Goal: Transaction & Acquisition: Book appointment/travel/reservation

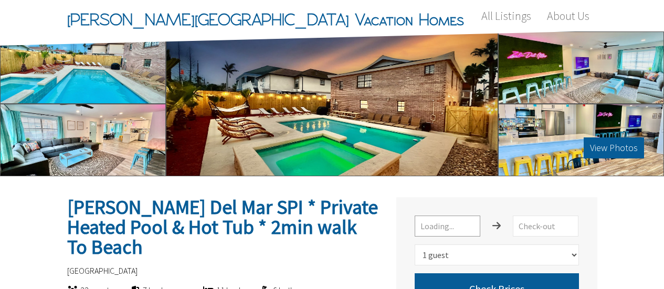
select select "1"
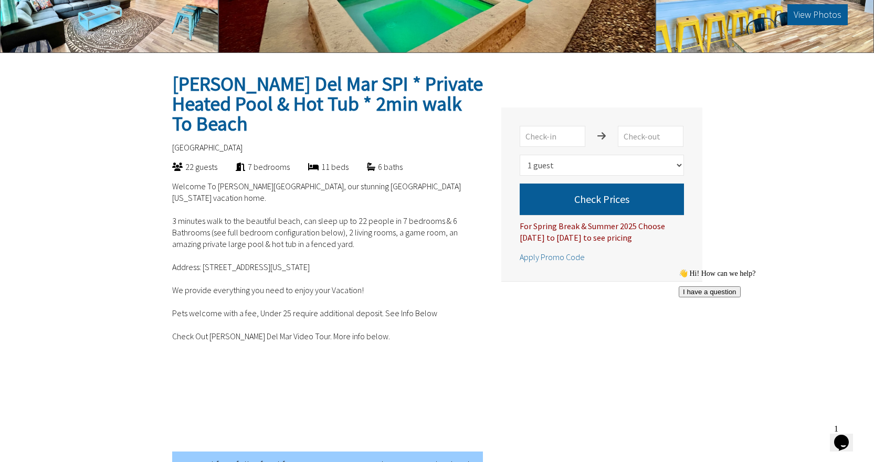
drag, startPoint x: 202, startPoint y: 235, endPoint x: 362, endPoint y: 233, distance: 159.6
click at [362, 233] on p "Welcome To [PERSON_NAME][GEOGRAPHIC_DATA], our stunning [GEOGRAPHIC_DATA] [US_S…" at bounding box center [327, 312] width 311 height 263
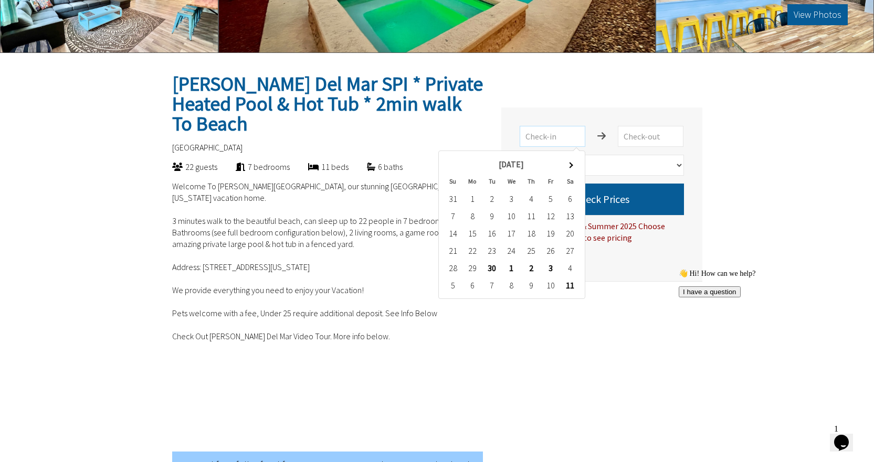
click at [568, 135] on input "text" at bounding box center [553, 136] width 66 height 21
click at [573, 168] on th at bounding box center [570, 163] width 19 height 17
type input "2025-10-23"
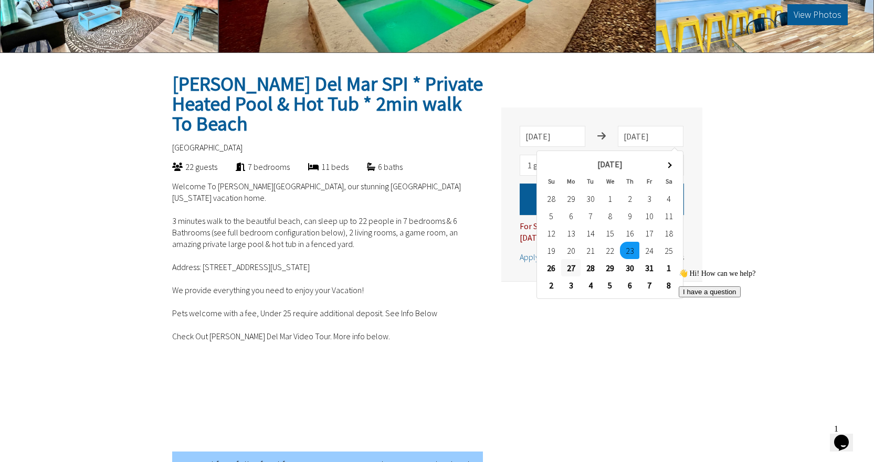
type input "2025-10-27"
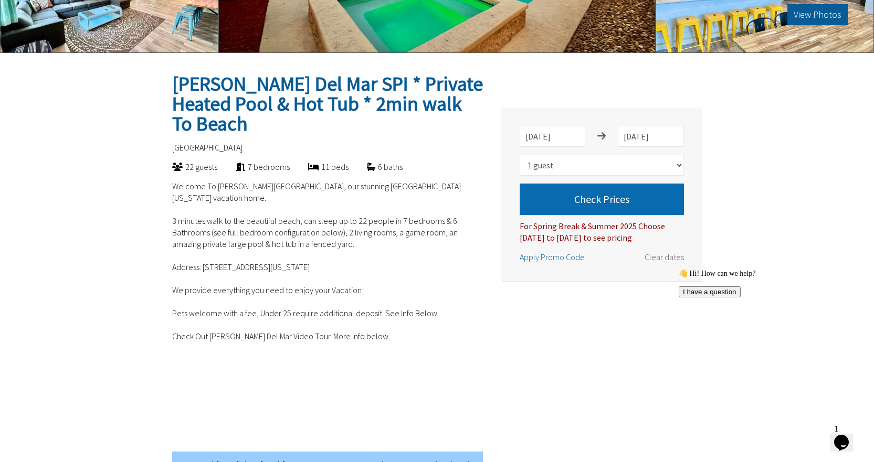
click at [572, 200] on button "Check Prices" at bounding box center [602, 199] width 164 height 31
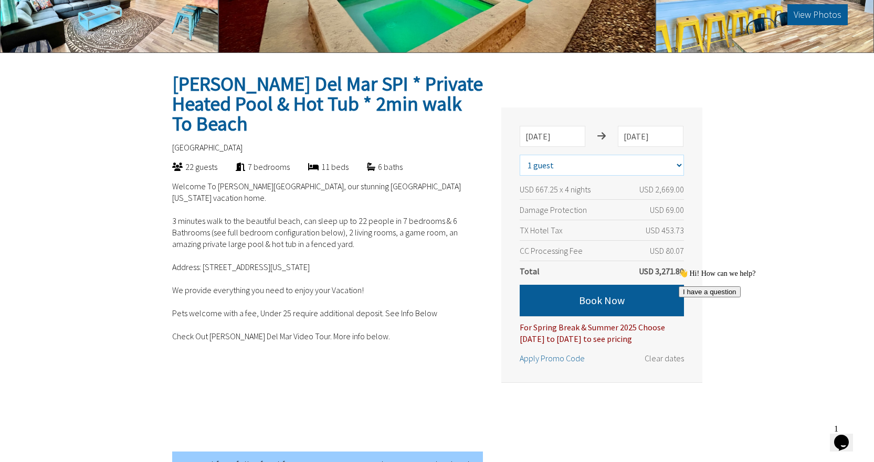
drag, startPoint x: 610, startPoint y: 163, endPoint x: 610, endPoint y: 170, distance: 6.8
click at [610, 163] on select "Select number of guests 1 guest 2 guests 3 guests 4 guests 5 guests 6 guests 7 …" at bounding box center [602, 165] width 164 height 21
select select "10"
click at [520, 155] on select "Select number of guests 1 guest 2 guests 3 guests 4 guests 5 guests 6 guests 7 …" at bounding box center [602, 165] width 164 height 21
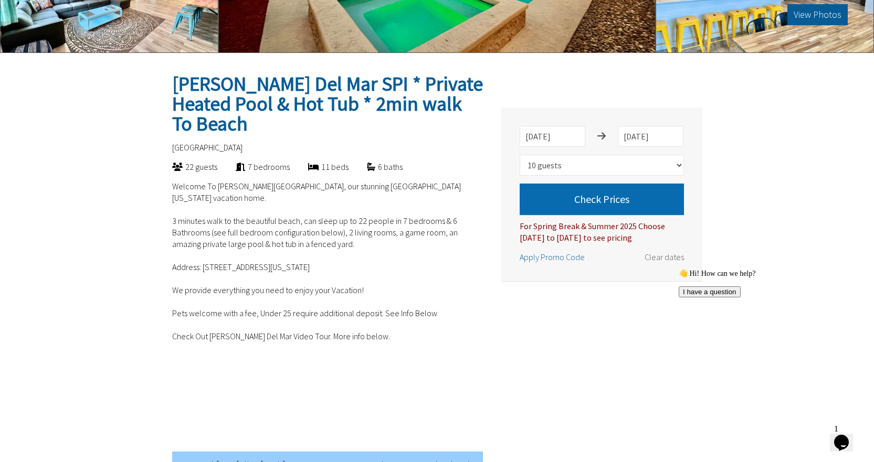
click at [607, 206] on button "Check Prices" at bounding box center [602, 199] width 164 height 31
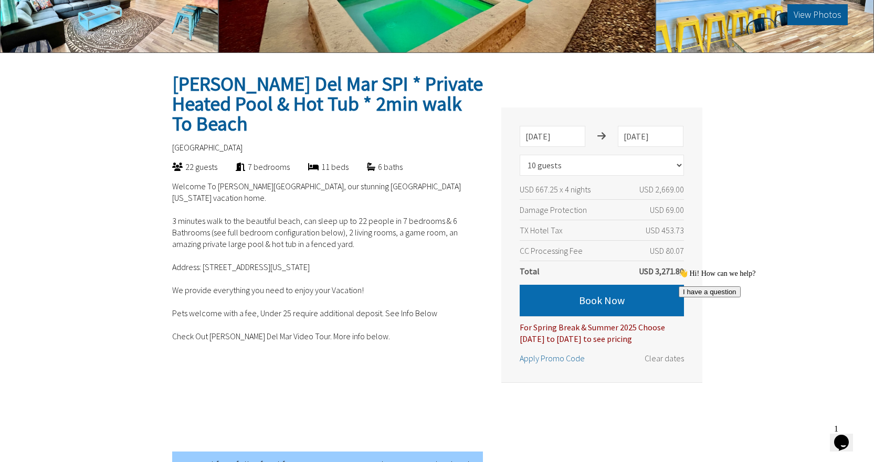
click at [638, 289] on button "Book Now" at bounding box center [602, 300] width 164 height 31
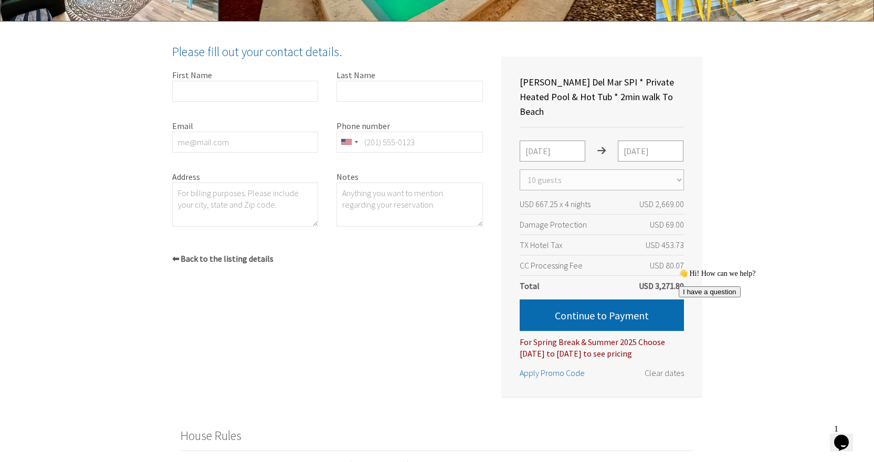
scroll to position [242, 0]
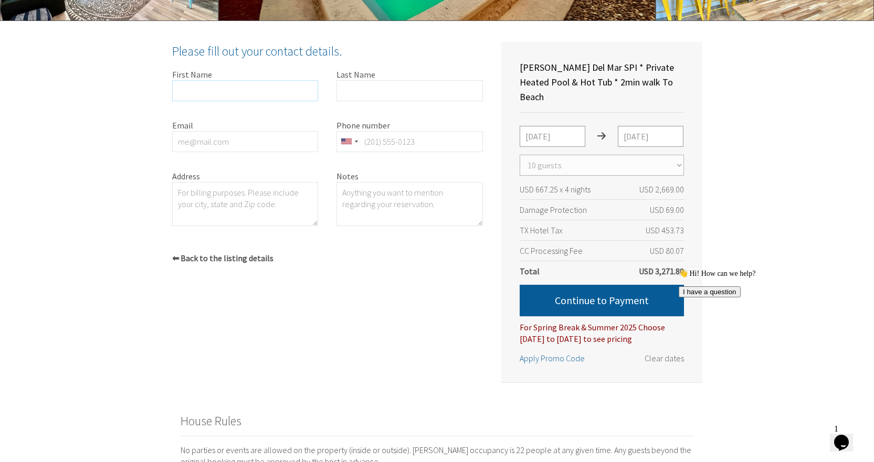
click at [205, 81] on input "First Name" at bounding box center [245, 90] width 146 height 21
type input "Jorge"
type input "Montero"
type input "jormonte85@gmail.com"
click at [352, 136] on div at bounding box center [349, 142] width 24 height 20
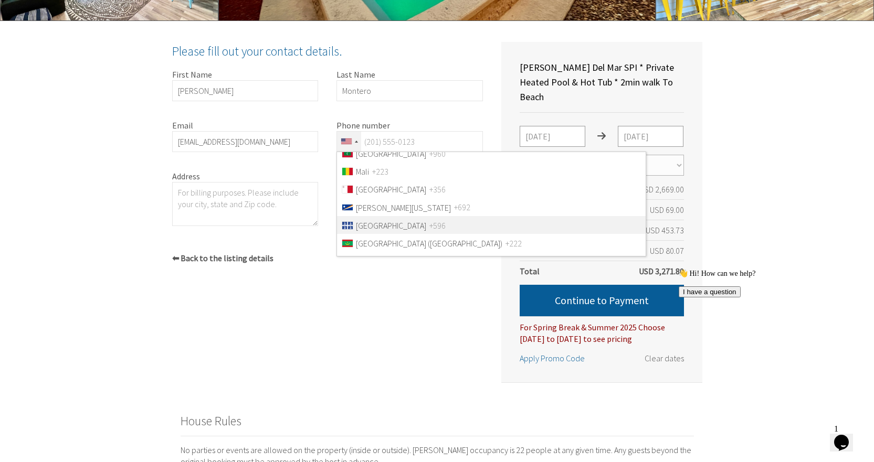
scroll to position [2414, 0]
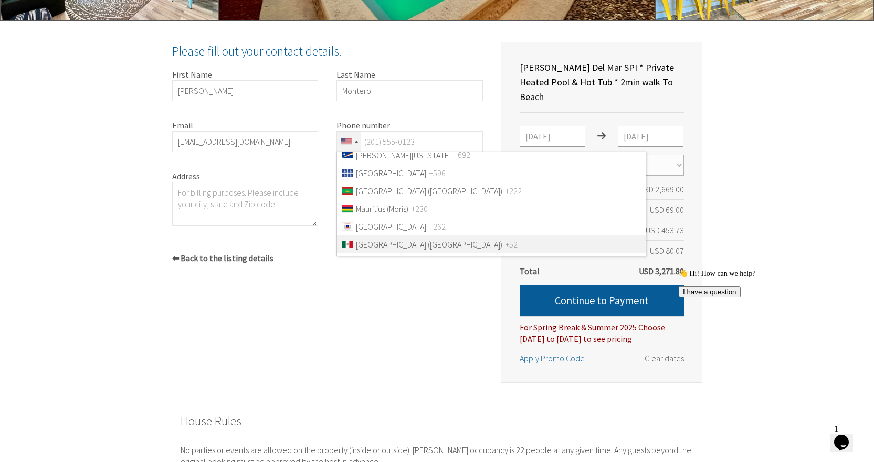
click at [395, 244] on span "Mexico (México)" at bounding box center [429, 244] width 146 height 10
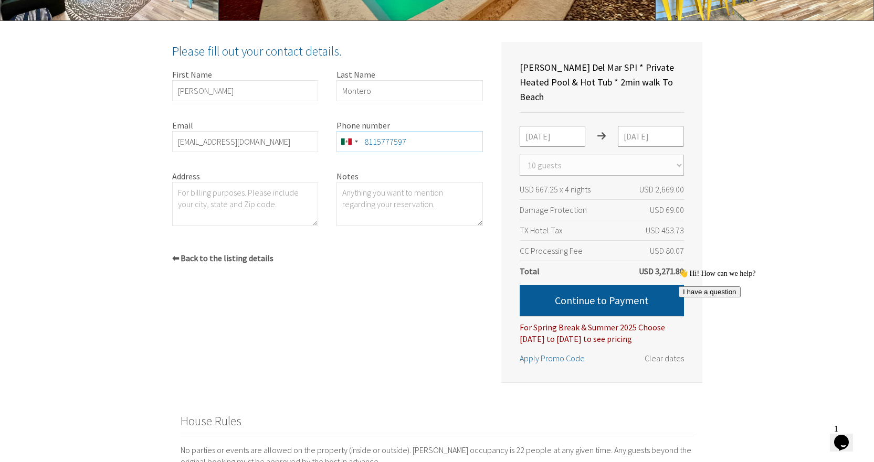
type input "8115777597"
click at [216, 203] on textarea "Address" at bounding box center [245, 204] width 146 height 44
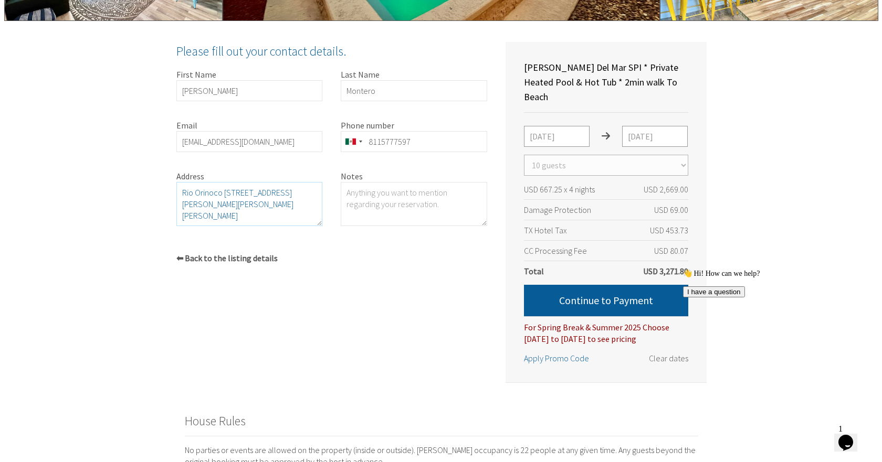
scroll to position [7, 0]
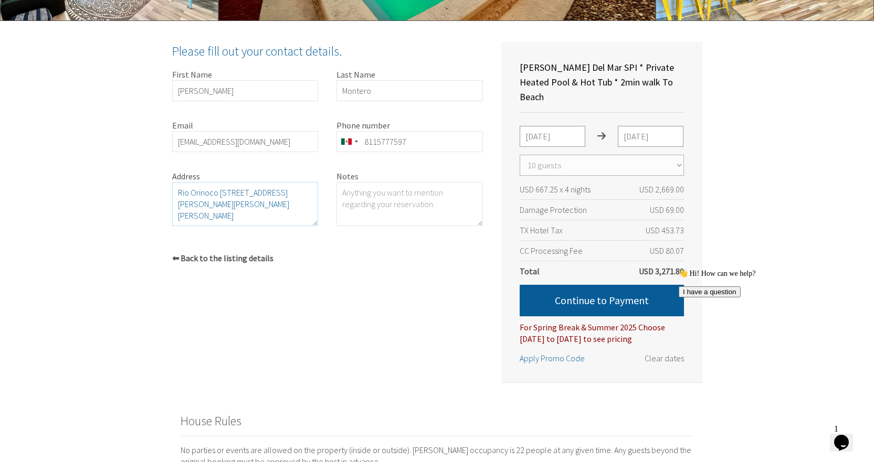
type textarea "Rio Orinoco 221 Col. del Valle San Pedro Garza Garcia, Nuevo Leon 66220, Mexico"
click at [419, 280] on div "Zula Del Mar SPI * Private Heated Pool & Hot Tub * 2min walk To Beach South Pad…" at bounding box center [318, 212] width 329 height 341
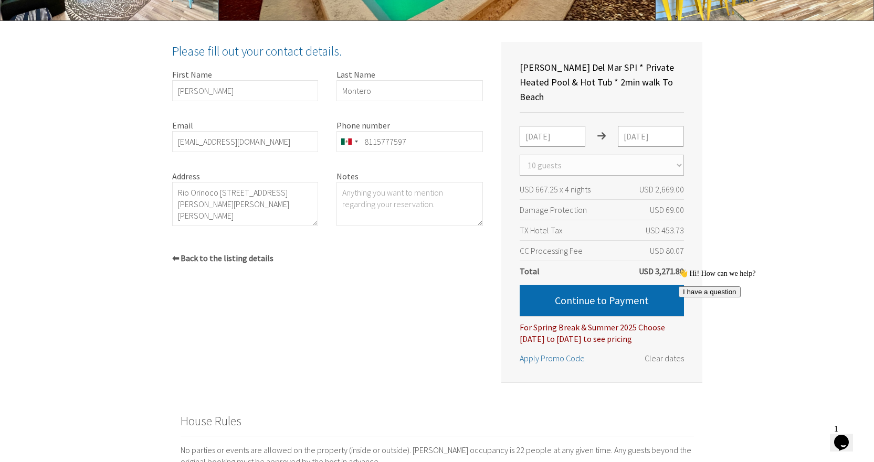
click at [584, 289] on button "Continue to Payment" at bounding box center [602, 300] width 164 height 31
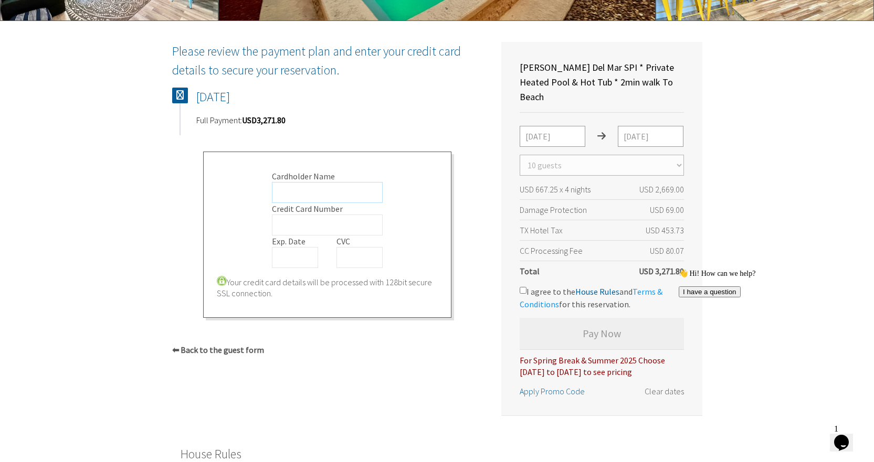
click at [296, 188] on input "Cardholder Name" at bounding box center [327, 192] width 111 height 21
type input "Jorge Montero"
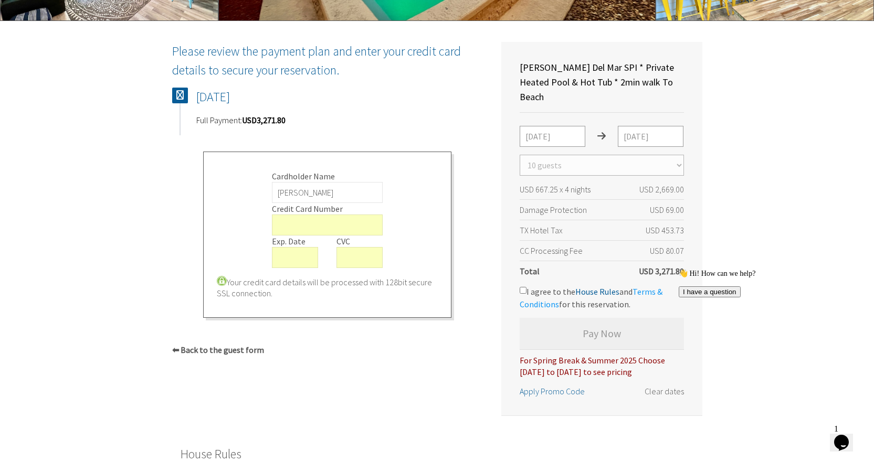
click at [402, 252] on form "Cardholder Name Jorge Montero Credit Card Number Exp. Date CVC" at bounding box center [328, 220] width 222 height 98
click at [525, 287] on input "I agree to the House Rules and Terms & Conditions for this reservation." at bounding box center [523, 290] width 7 height 7
checkbox input "true"
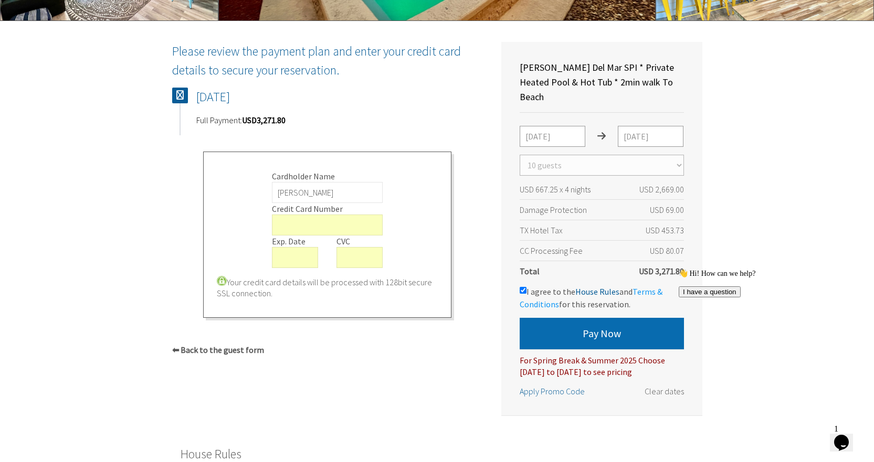
click at [583, 289] on button "Pay Now" at bounding box center [602, 333] width 164 height 31
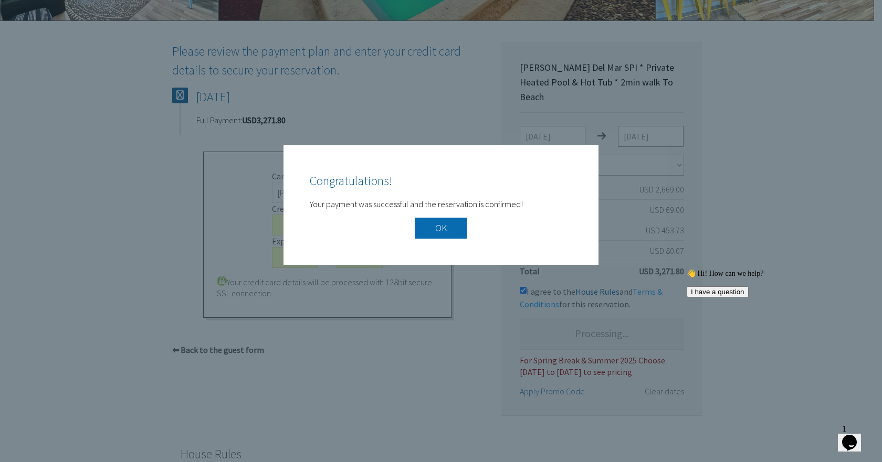
click at [456, 226] on button "OK" at bounding box center [441, 228] width 52 height 21
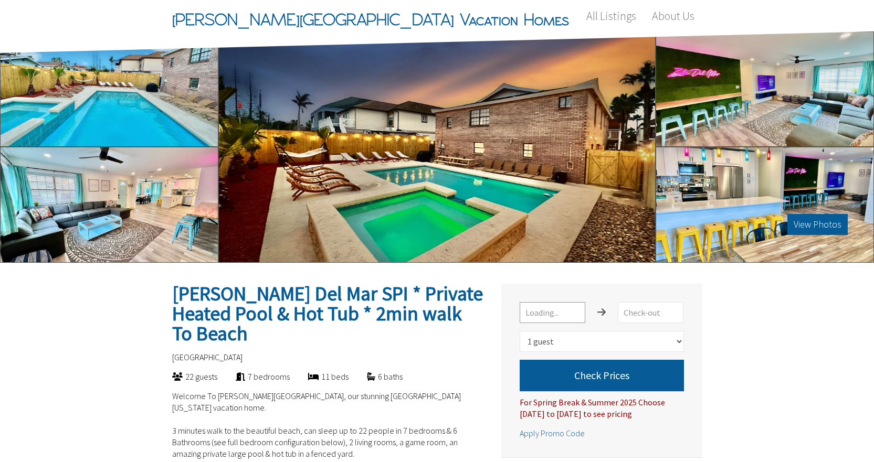
select select "1"
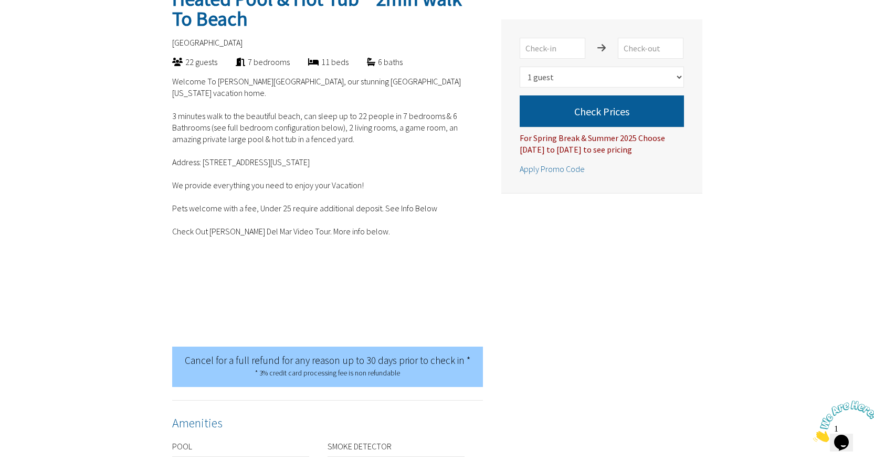
scroll to position [210, 0]
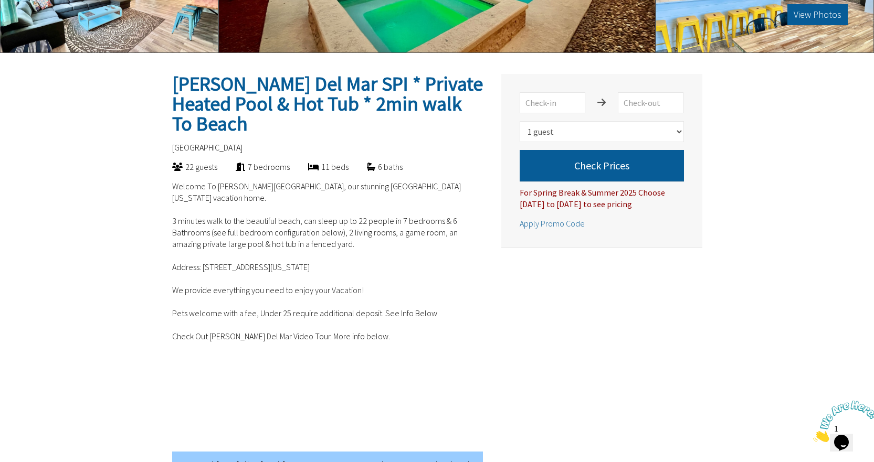
drag, startPoint x: 203, startPoint y: 236, endPoint x: 367, endPoint y: 236, distance: 164.3
click at [367, 236] on p "Welcome To [PERSON_NAME][GEOGRAPHIC_DATA], our stunning [GEOGRAPHIC_DATA] [US_S…" at bounding box center [327, 312] width 311 height 263
copy p "[STREET_ADDRESS][US_STATE]"
